Goal: Task Accomplishment & Management: Complete application form

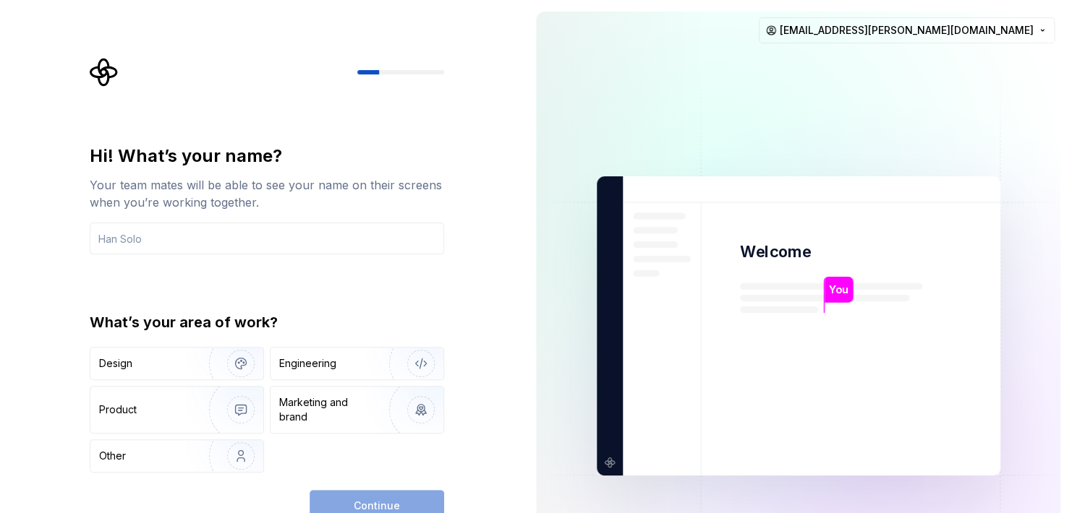
click at [47, 322] on div "Hi! What’s your name? Your team mates will be able to see your name on their sc…" at bounding box center [262, 326] width 524 height 652
click at [1007, 27] on html "Hi! What’s your name? Your team mates will be able to see your name on their sc…" at bounding box center [536, 256] width 1072 height 513
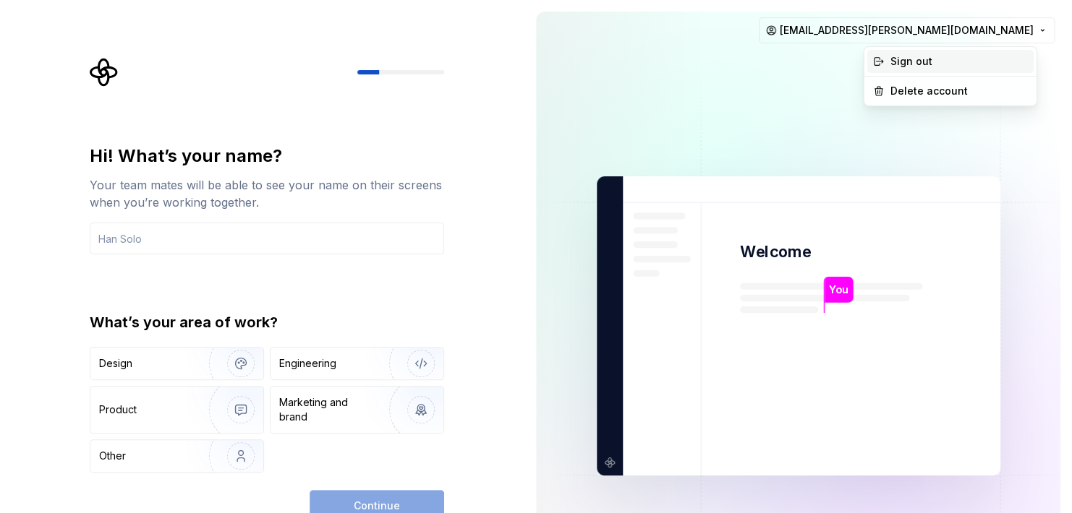
click at [954, 65] on div "Sign out" at bounding box center [958, 61] width 137 height 14
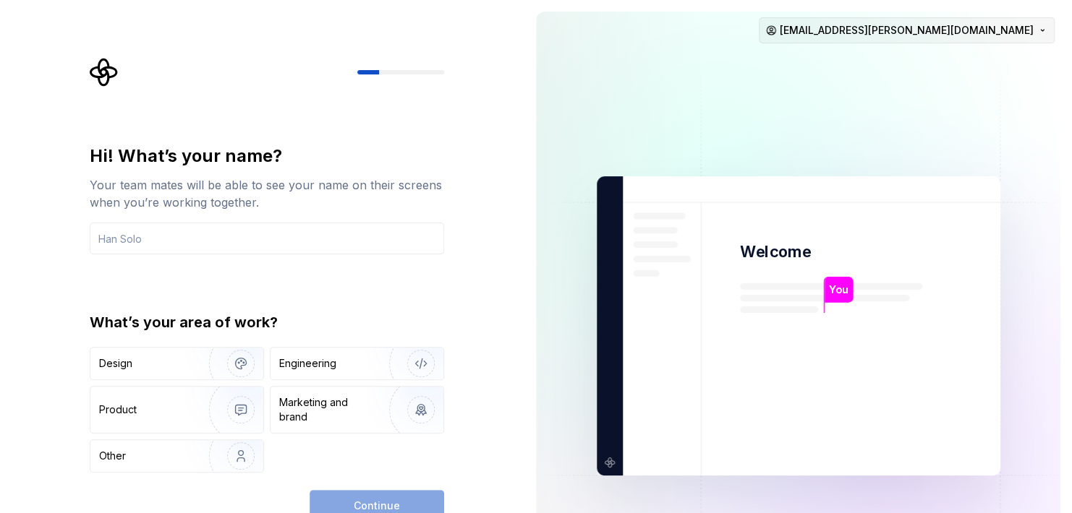
click at [965, 32] on html "Hi! What’s your name? Your team mates will be able to see your name on their sc…" at bounding box center [536, 256] width 1072 height 513
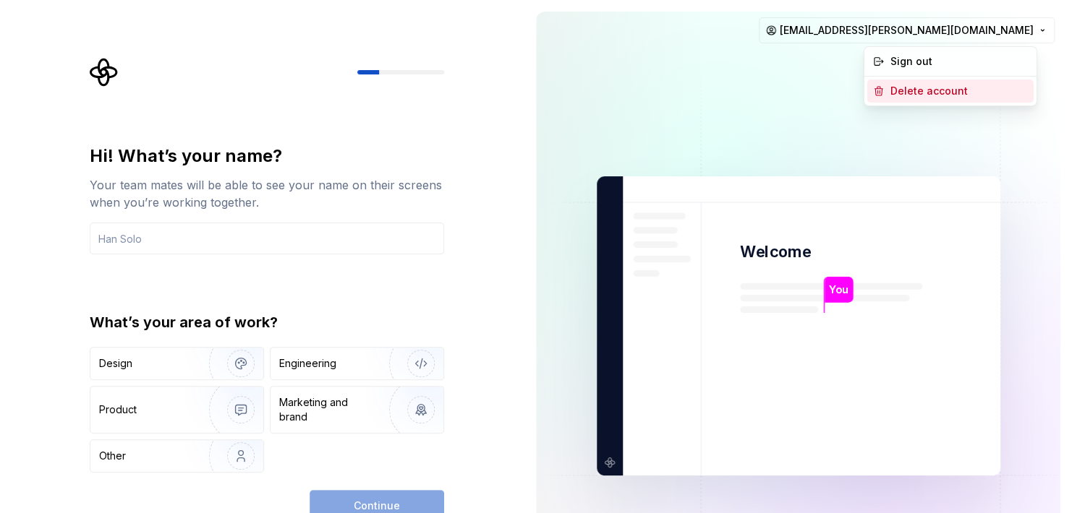
click at [942, 87] on div "Delete account" at bounding box center [958, 91] width 137 height 14
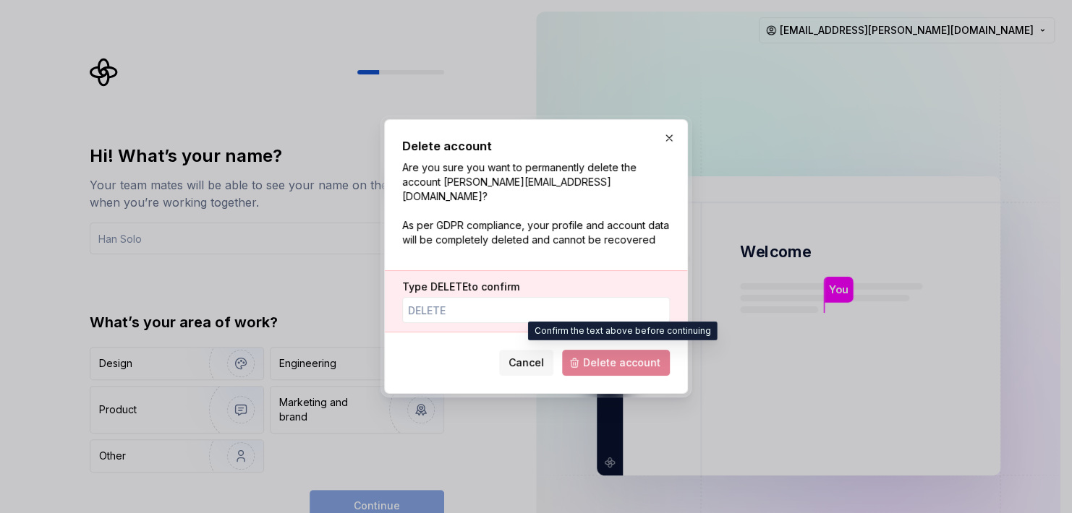
click at [622, 357] on span "Delete account" at bounding box center [616, 363] width 108 height 26
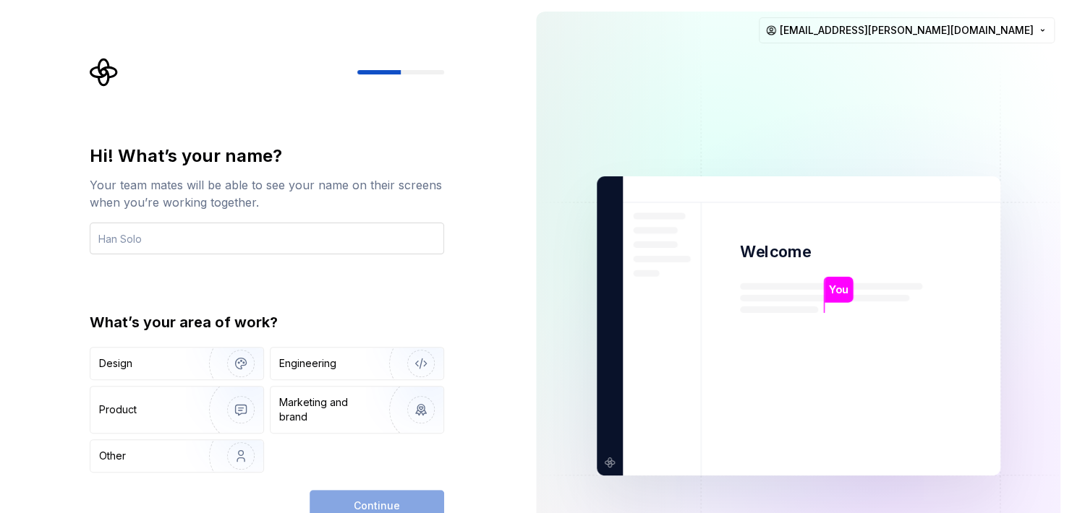
click at [121, 245] on input "text" at bounding box center [267, 239] width 354 height 32
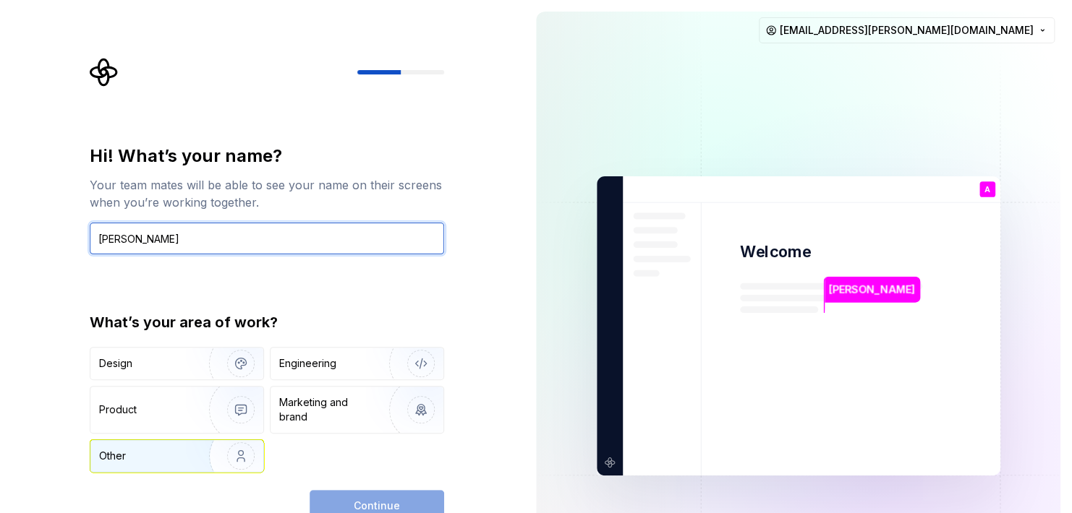
type input "[PERSON_NAME]"
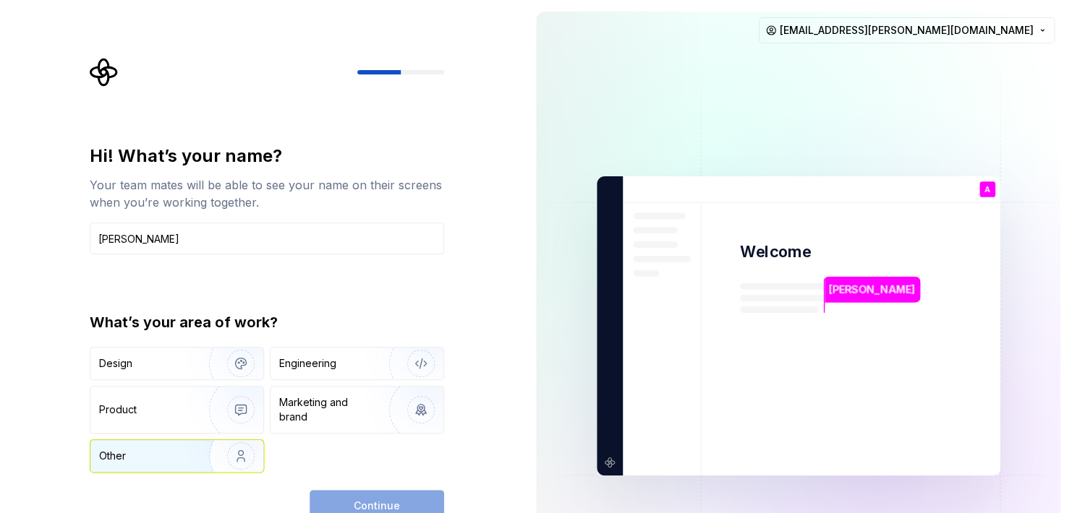
click at [122, 452] on div "Other" at bounding box center [112, 456] width 27 height 14
click at [378, 499] on span "Continue" at bounding box center [377, 506] width 46 height 14
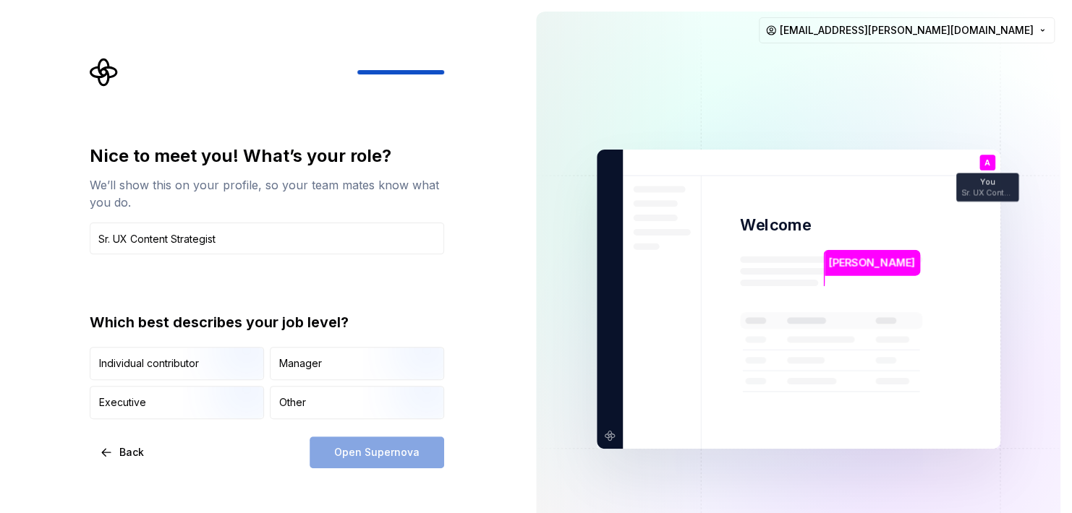
type input "Sr. UX Content Strategist"
click at [377, 449] on div "Open Supernova" at bounding box center [377, 453] width 135 height 32
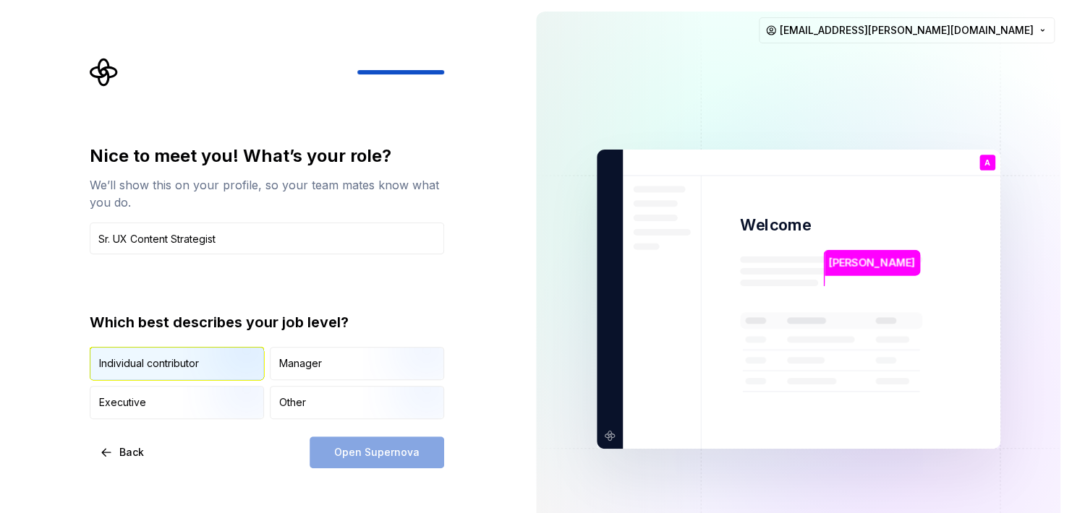
click at [137, 365] on div "Individual contributor" at bounding box center [149, 364] width 100 height 14
click at [342, 451] on span "Open Supernova" at bounding box center [376, 452] width 85 height 14
